Goal: Task Accomplishment & Management: Manage account settings

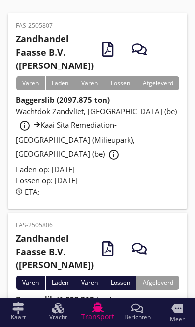
scroll to position [56, 0]
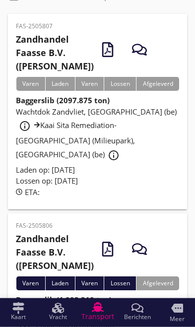
click at [126, 153] on div "Wachtdok Zandvliet, [GEOGRAPHIC_DATA] (be) info_outline Kaai Sita Remediation-[…" at bounding box center [97, 135] width 163 height 58
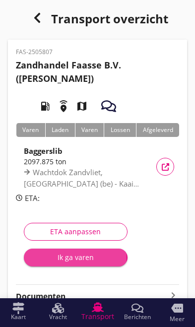
click at [85, 256] on div "Ik ga varen" at bounding box center [76, 257] width 88 height 10
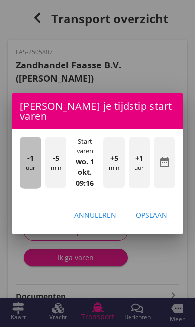
click at [28, 161] on div "-1 uur" at bounding box center [30, 163] width 21 height 52
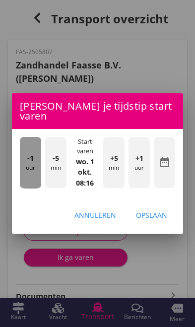
click at [26, 161] on div "-1 uur" at bounding box center [30, 163] width 21 height 52
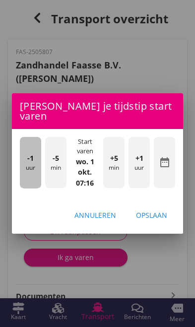
click at [25, 150] on div "-1 uur" at bounding box center [30, 163] width 21 height 52
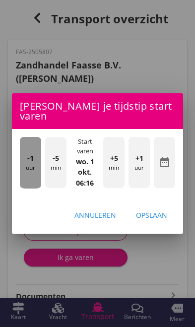
click at [27, 153] on span "-1" at bounding box center [30, 158] width 6 height 11
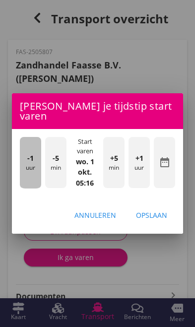
click at [31, 157] on span "-1" at bounding box center [30, 158] width 6 height 11
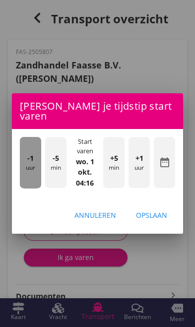
click at [30, 153] on span "-1" at bounding box center [30, 158] width 6 height 11
click at [31, 153] on span "-1" at bounding box center [30, 158] width 6 height 11
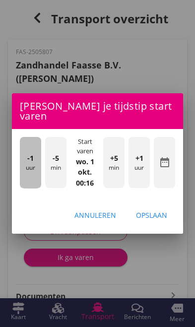
click at [27, 145] on div "-1 uur" at bounding box center [30, 163] width 21 height 52
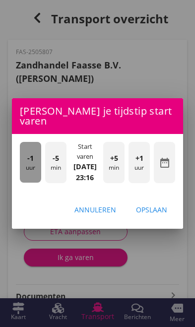
click at [29, 153] on span "-1" at bounding box center [30, 158] width 6 height 11
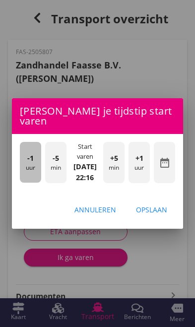
click at [27, 146] on div "-1 uur" at bounding box center [30, 162] width 21 height 41
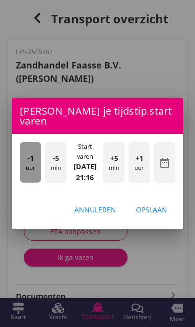
click at [32, 153] on span "-1" at bounding box center [30, 158] width 6 height 11
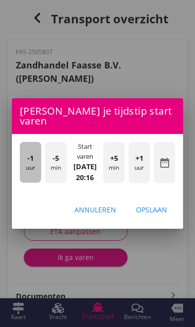
click at [33, 158] on span "-1" at bounding box center [30, 158] width 6 height 11
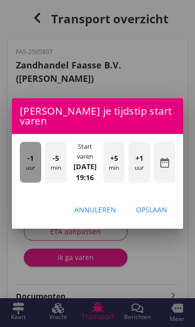
click at [29, 155] on span "-1" at bounding box center [30, 158] width 6 height 11
click at [30, 157] on span "-1" at bounding box center [30, 158] width 6 height 11
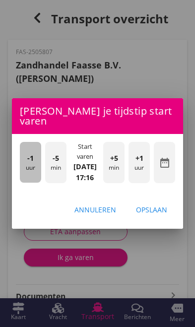
click at [28, 155] on span "-1" at bounding box center [30, 158] width 6 height 11
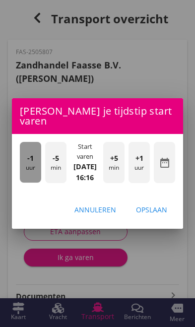
click at [28, 153] on span "-1" at bounding box center [30, 158] width 6 height 11
click at [25, 152] on div "-1 uur" at bounding box center [30, 162] width 21 height 41
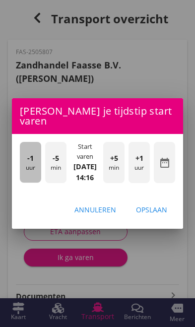
click at [25, 155] on div "-1 uur" at bounding box center [30, 162] width 21 height 41
click at [32, 157] on span "-1" at bounding box center [30, 158] width 6 height 11
click at [29, 154] on span "-1" at bounding box center [30, 158] width 6 height 11
click at [30, 155] on span "-1" at bounding box center [30, 158] width 6 height 11
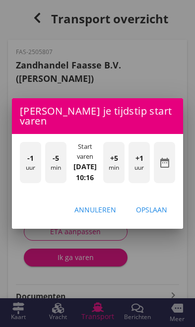
click at [116, 164] on div "+5 min" at bounding box center [113, 162] width 21 height 41
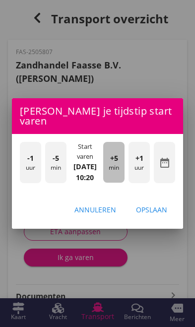
click at [118, 164] on div "+5 min" at bounding box center [113, 162] width 21 height 41
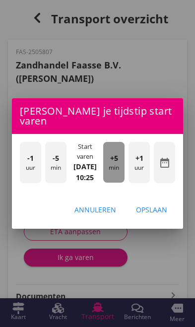
click at [117, 163] on div "+5 min" at bounding box center [113, 162] width 21 height 41
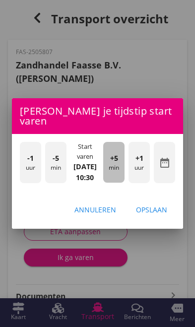
click at [118, 162] on div "+5 min" at bounding box center [113, 162] width 21 height 41
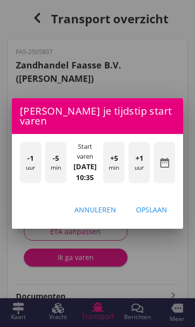
click at [164, 214] on div "Opslaan" at bounding box center [151, 210] width 31 height 10
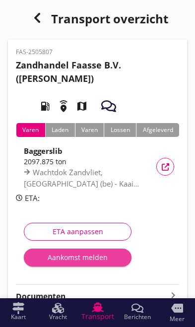
click at [69, 257] on div "Aankomst melden" at bounding box center [78, 257] width 92 height 10
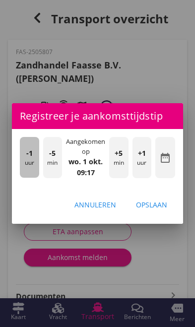
click at [26, 160] on div "-1 uur" at bounding box center [29, 157] width 19 height 41
click at [32, 162] on div "-1 uur" at bounding box center [29, 157] width 19 height 41
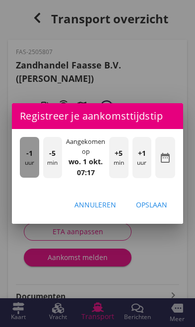
click at [31, 159] on div "-1 uur" at bounding box center [29, 157] width 19 height 41
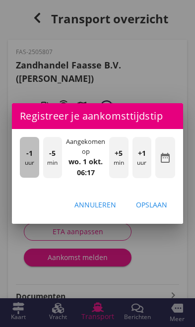
click at [31, 157] on span "-1" at bounding box center [29, 153] width 6 height 11
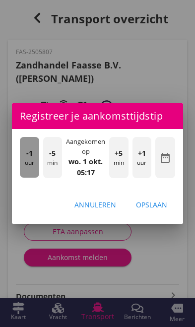
click at [32, 157] on span "-1" at bounding box center [29, 153] width 6 height 11
click at [33, 158] on div "-1 uur" at bounding box center [29, 157] width 19 height 41
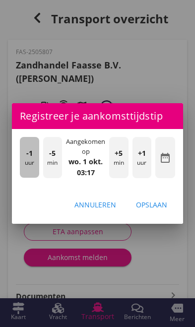
click at [37, 158] on div "-1 uur" at bounding box center [29, 157] width 19 height 41
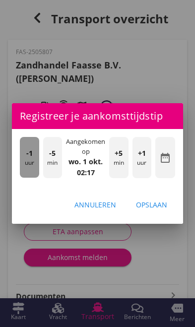
click at [31, 155] on span "-1" at bounding box center [29, 153] width 6 height 11
click at [29, 153] on span "-1" at bounding box center [29, 153] width 6 height 11
click at [33, 153] on div "-1 uur" at bounding box center [29, 157] width 19 height 41
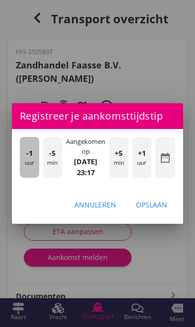
click at [32, 154] on span "-1" at bounding box center [29, 153] width 6 height 11
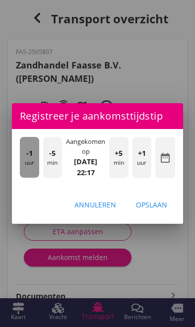
click at [32, 154] on span "-1" at bounding box center [29, 153] width 6 height 11
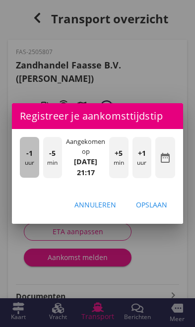
click at [34, 154] on div "-1 uur" at bounding box center [29, 157] width 19 height 41
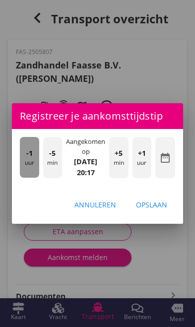
click at [33, 153] on div "-1 uur" at bounding box center [29, 157] width 19 height 41
click at [31, 151] on span "-1" at bounding box center [29, 153] width 6 height 11
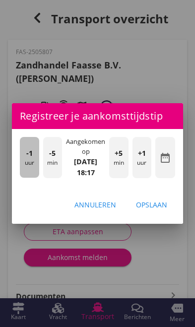
click at [35, 153] on div "-1 uur" at bounding box center [29, 157] width 19 height 41
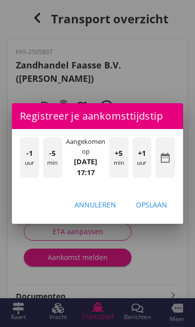
click at [119, 159] on div "+5 min" at bounding box center [118, 157] width 19 height 41
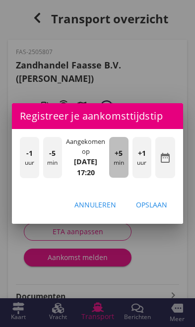
click at [123, 159] on div "+5 min" at bounding box center [118, 157] width 19 height 41
click at [120, 160] on div "+5 min" at bounding box center [118, 157] width 19 height 41
click at [123, 159] on div "+5 min" at bounding box center [118, 157] width 19 height 41
click at [123, 161] on div "+5 min" at bounding box center [118, 157] width 19 height 41
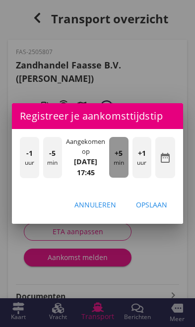
click at [125, 160] on div "+5 min" at bounding box center [118, 157] width 19 height 41
click at [125, 162] on div "+5 min" at bounding box center [118, 157] width 19 height 41
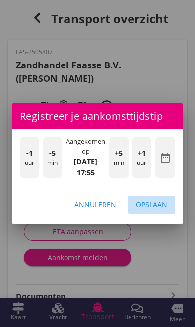
click at [161, 203] on div "Opslaan" at bounding box center [151, 205] width 31 height 10
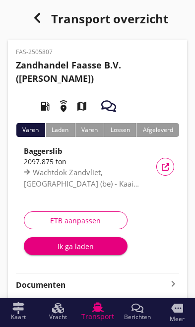
click at [65, 250] on div "Ik ga laden" at bounding box center [76, 246] width 88 height 10
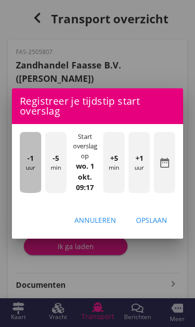
click at [24, 170] on div "-1 uur" at bounding box center [30, 162] width 21 height 61
click at [24, 164] on div "-1 uur" at bounding box center [30, 162] width 21 height 61
click at [27, 164] on div "-1 uur" at bounding box center [30, 162] width 21 height 61
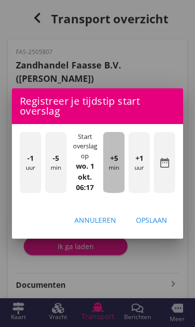
click at [116, 172] on div "+5 min" at bounding box center [113, 162] width 21 height 61
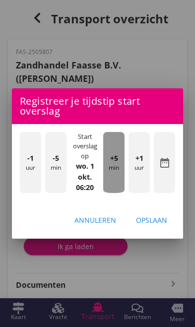
click at [117, 173] on div "+5 min" at bounding box center [113, 162] width 21 height 61
click at [117, 172] on div "+5 min" at bounding box center [113, 162] width 21 height 61
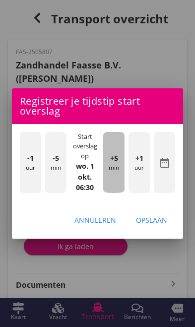
click at [117, 170] on div "+5 min" at bounding box center [113, 162] width 21 height 61
click at [117, 172] on div "+5 min" at bounding box center [113, 162] width 21 height 61
click at [116, 170] on div "+5 min" at bounding box center [113, 162] width 21 height 61
click at [118, 169] on div "+5 min" at bounding box center [113, 162] width 21 height 61
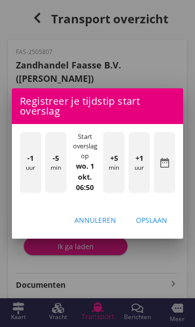
click at [162, 219] on div "Opslaan" at bounding box center [151, 220] width 31 height 10
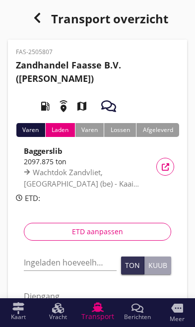
click at [111, 101] on icon "button" at bounding box center [108, 106] width 15 height 15
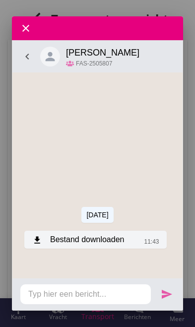
click at [102, 238] on div "download Bestand downloaden" at bounding box center [78, 239] width 92 height 12
click at [117, 240] on div "download Bestand downloaden" at bounding box center [78, 239] width 92 height 12
